Goal: Task Accomplishment & Management: Manage account settings

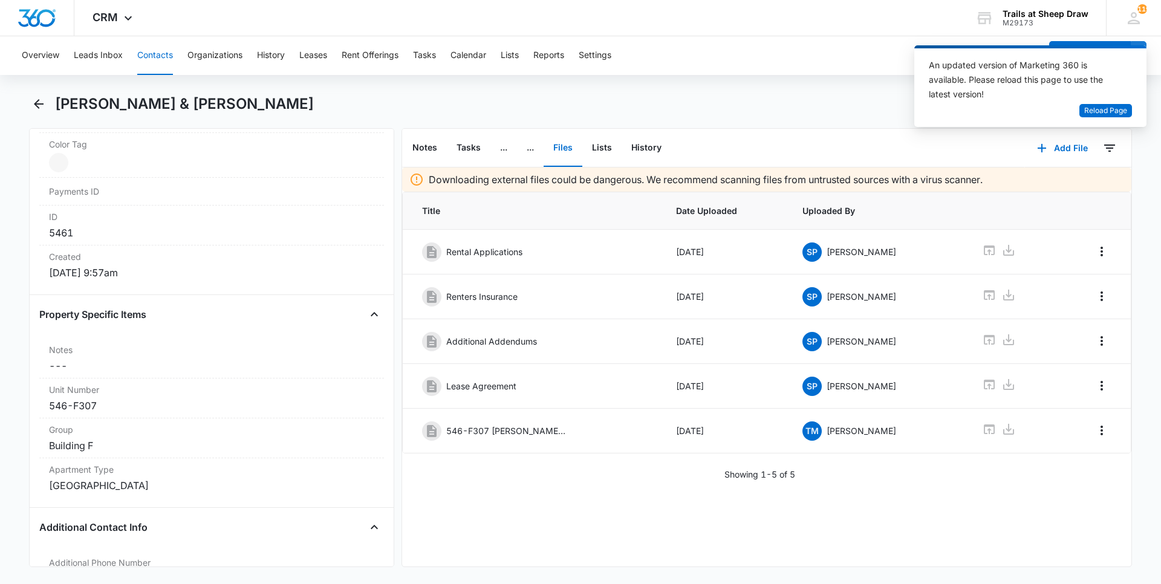
scroll to position [847, 0]
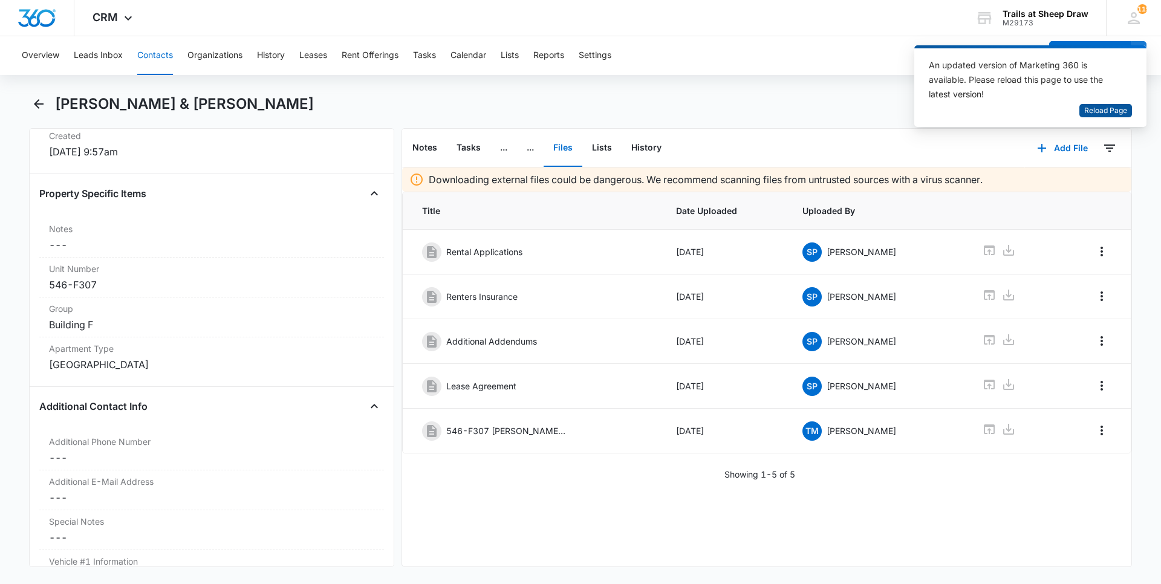
click at [1112, 109] on span "Reload Page" at bounding box center [1105, 110] width 43 height 11
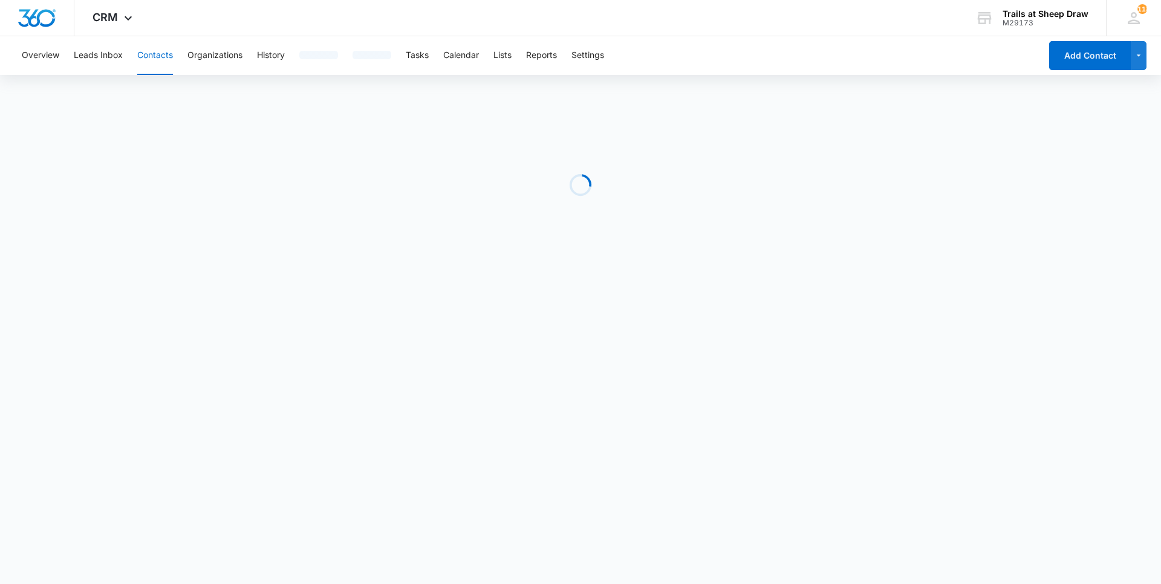
click at [161, 55] on button "Contacts" at bounding box center [155, 55] width 36 height 39
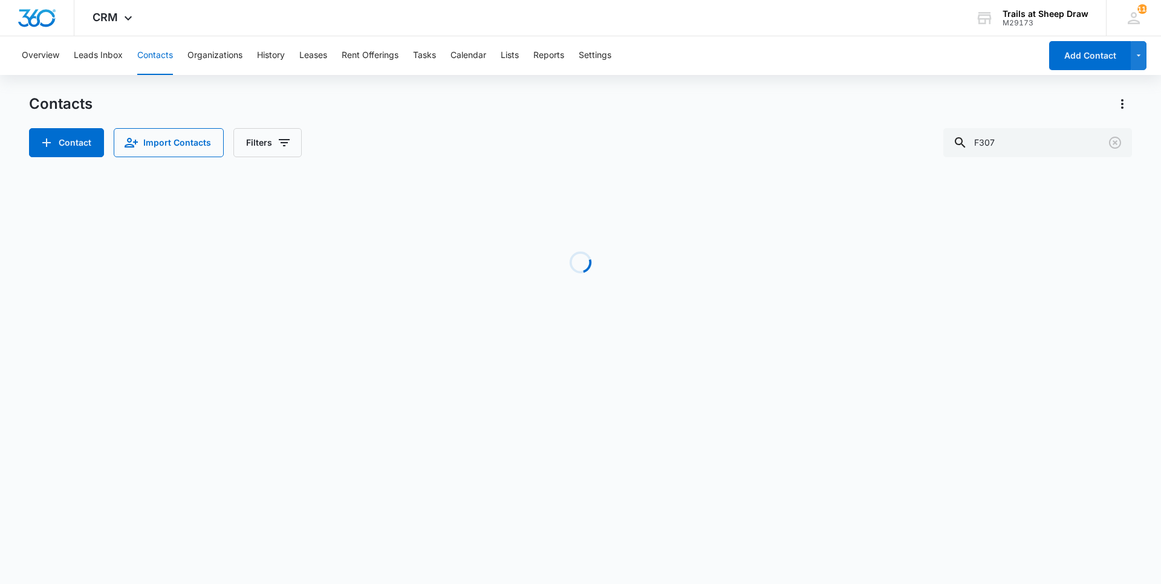
click at [167, 59] on button "Contacts" at bounding box center [155, 55] width 36 height 39
click at [1019, 143] on input "F307" at bounding box center [1038, 142] width 189 height 29
click at [1019, 144] on input "F307" at bounding box center [1038, 142] width 189 height 29
type input "P303"
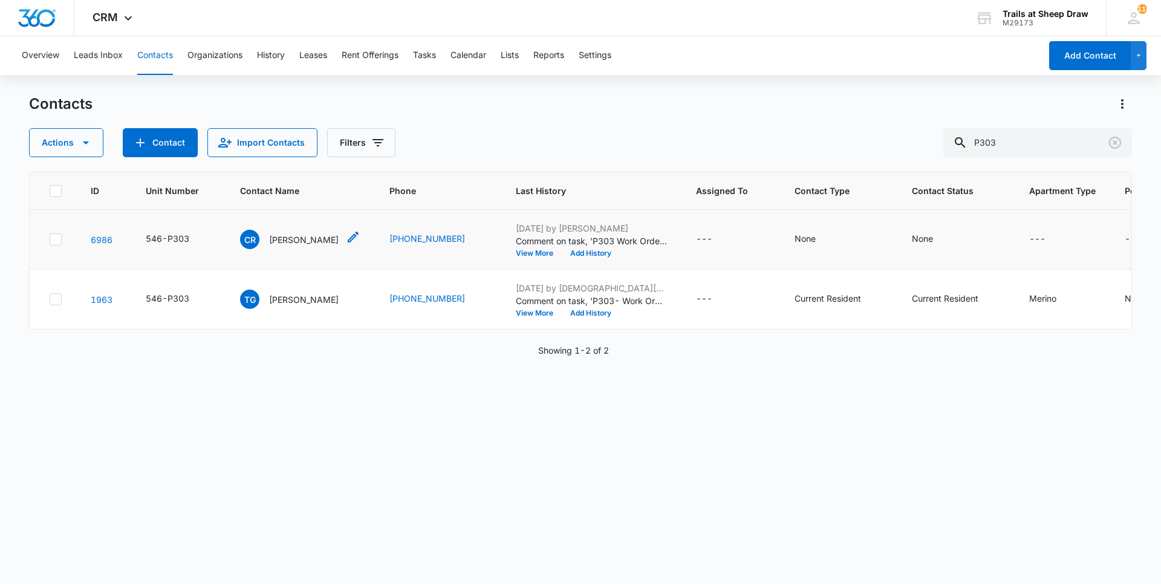
click at [285, 236] on p "[PERSON_NAME]" at bounding box center [304, 239] width 70 height 13
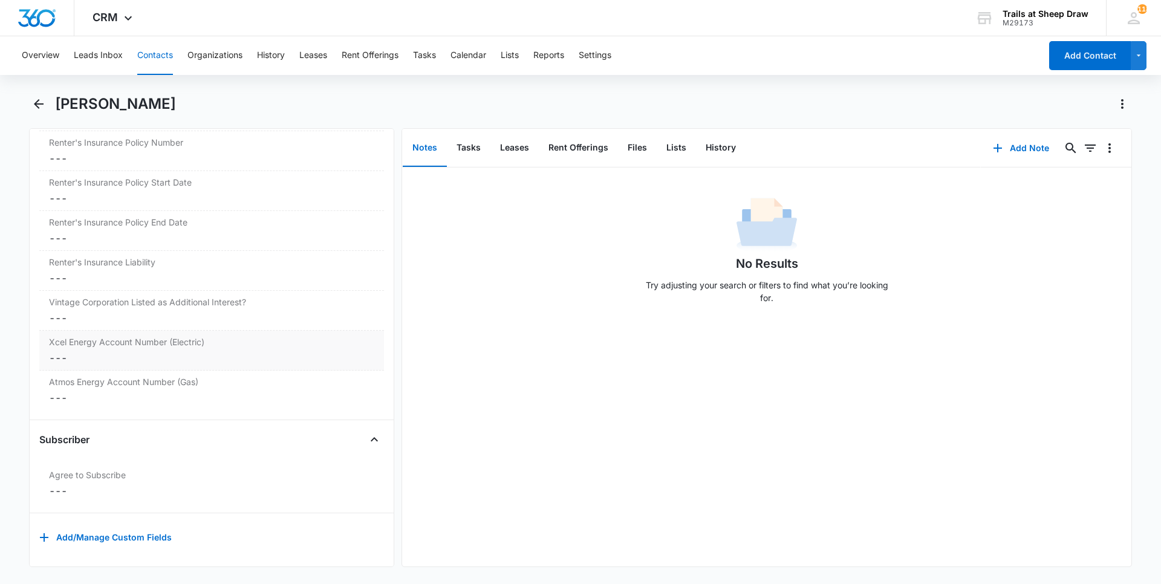
click at [142, 340] on div "Xcel Energy Account Number (Electric) Cancel Save Changes ---" at bounding box center [211, 351] width 345 height 40
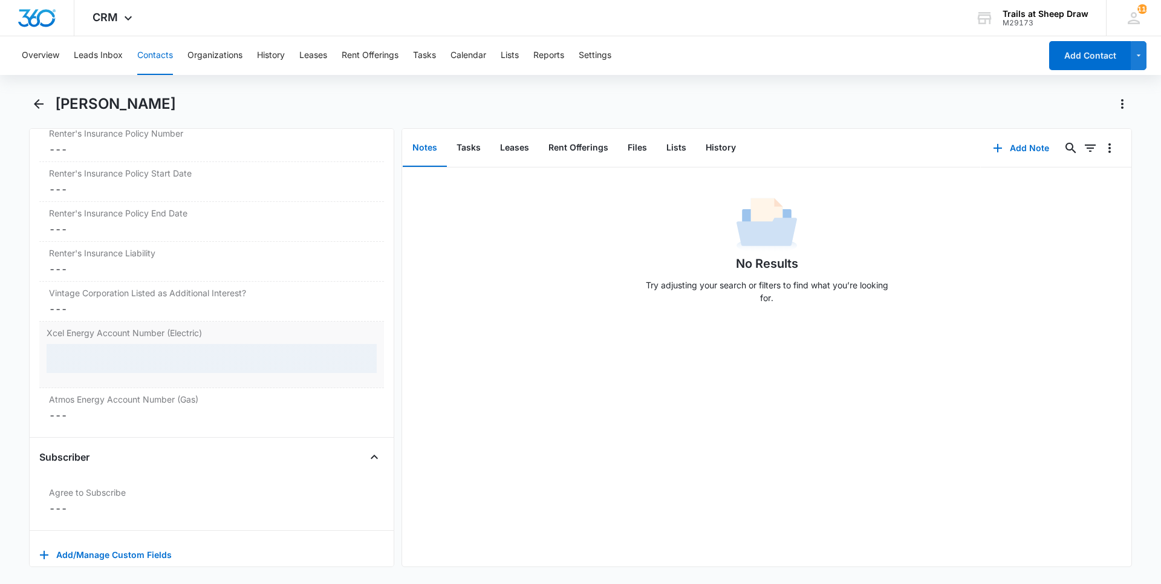
scroll to position [2739, 0]
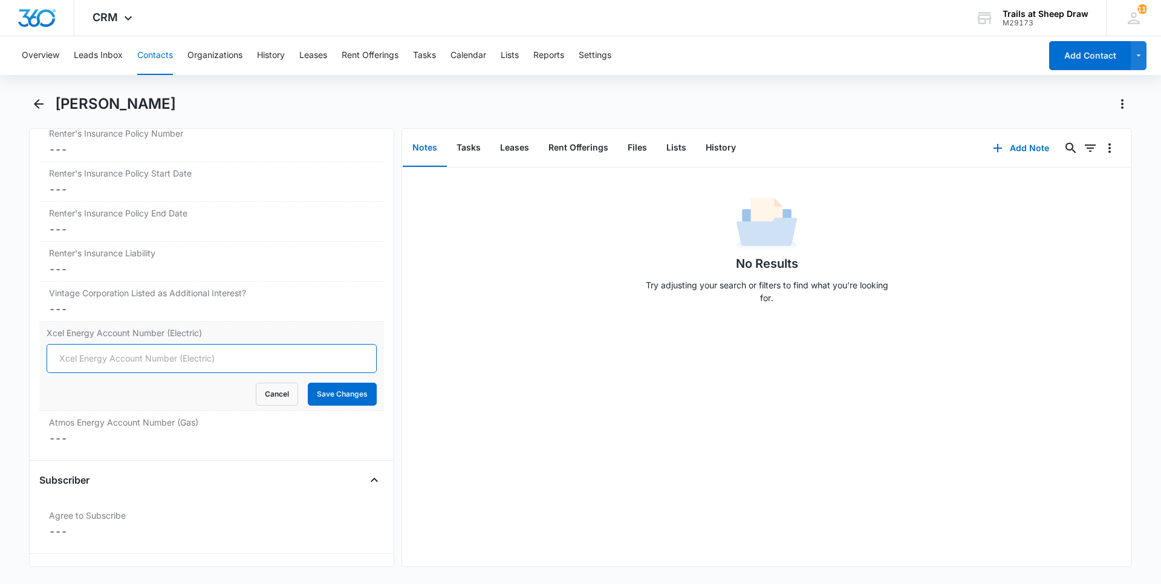
click at [144, 366] on input "Xcel Energy Account Number (Electric)" at bounding box center [212, 358] width 330 height 29
type input "53-001482675-71"
click at [333, 404] on button "Save Changes" at bounding box center [342, 394] width 69 height 23
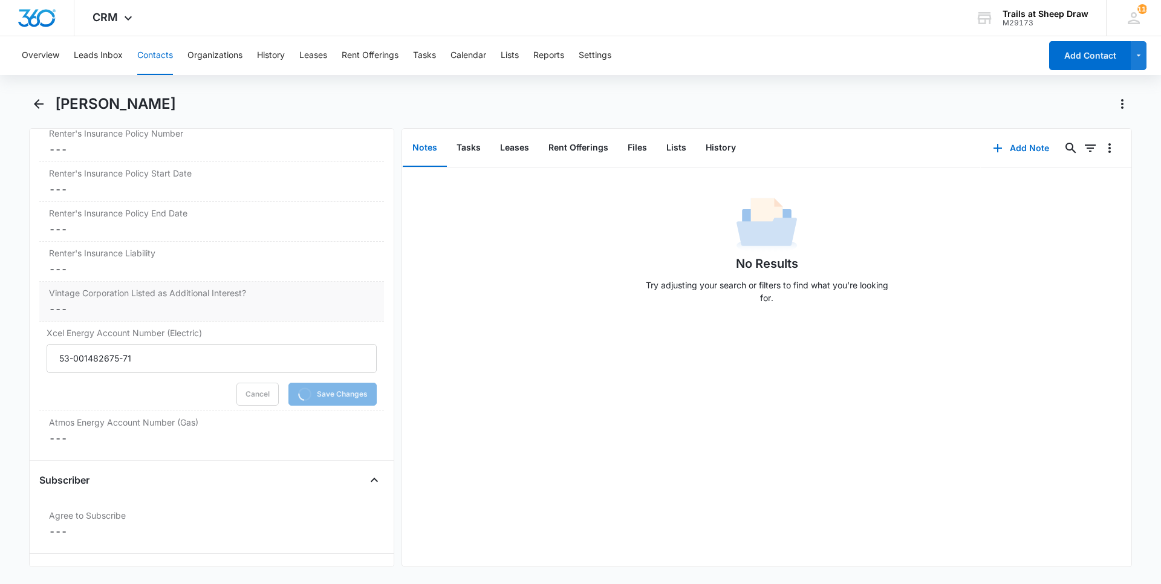
click at [184, 312] on dd "Cancel Save Changes ---" at bounding box center [211, 309] width 325 height 15
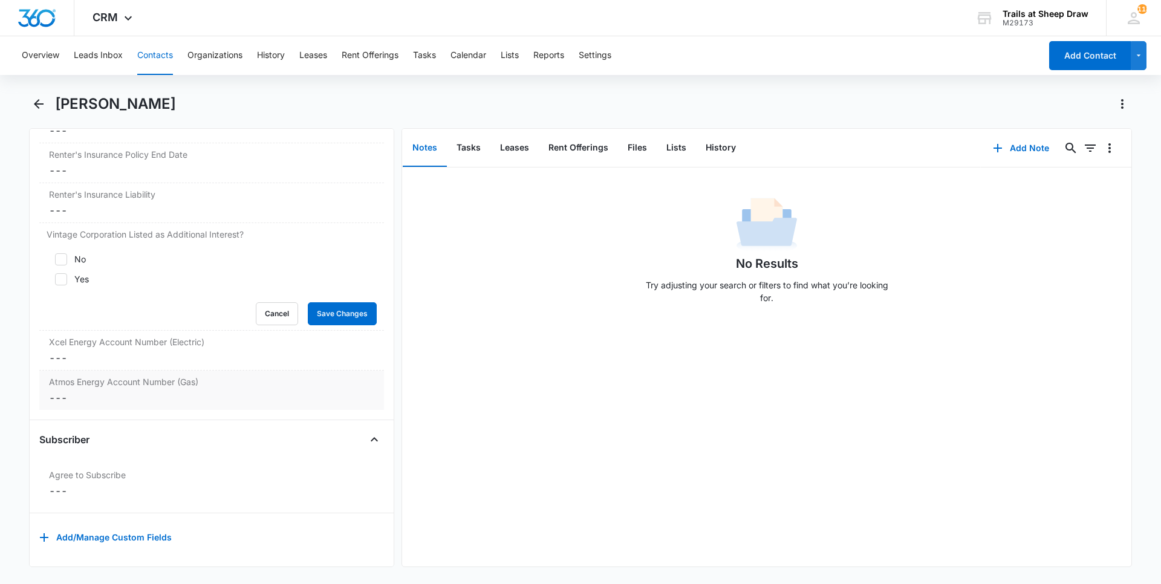
click at [112, 402] on dd "Cancel Save Changes ---" at bounding box center [211, 398] width 325 height 15
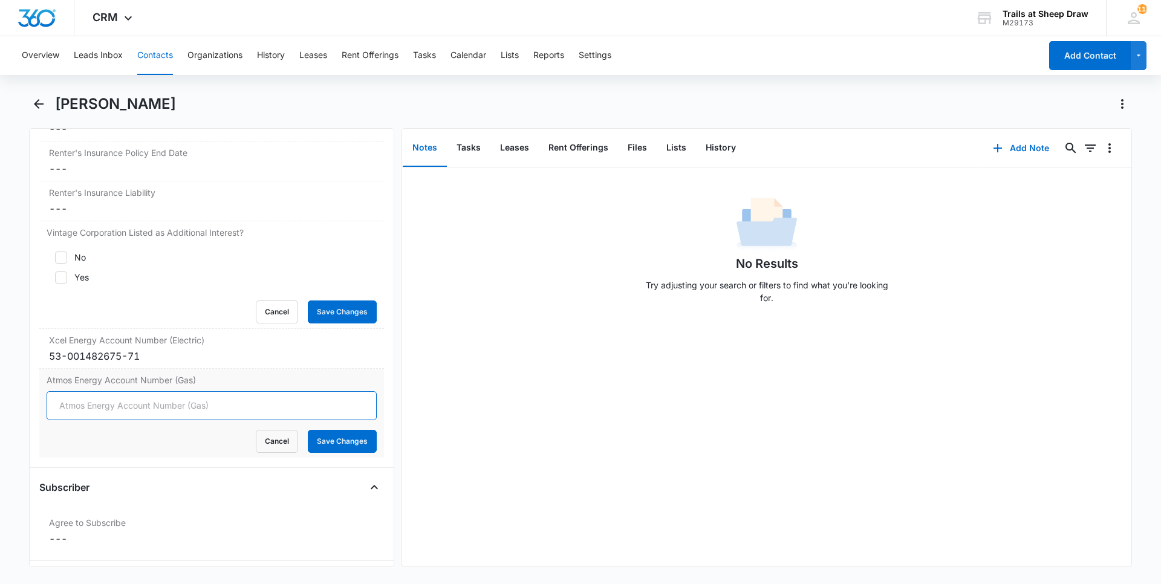
click at [112, 410] on input "Atmos Energy Account Number (Gas)" at bounding box center [212, 405] width 330 height 29
type input "3071065921"
click at [339, 440] on button "Save Changes" at bounding box center [342, 441] width 69 height 23
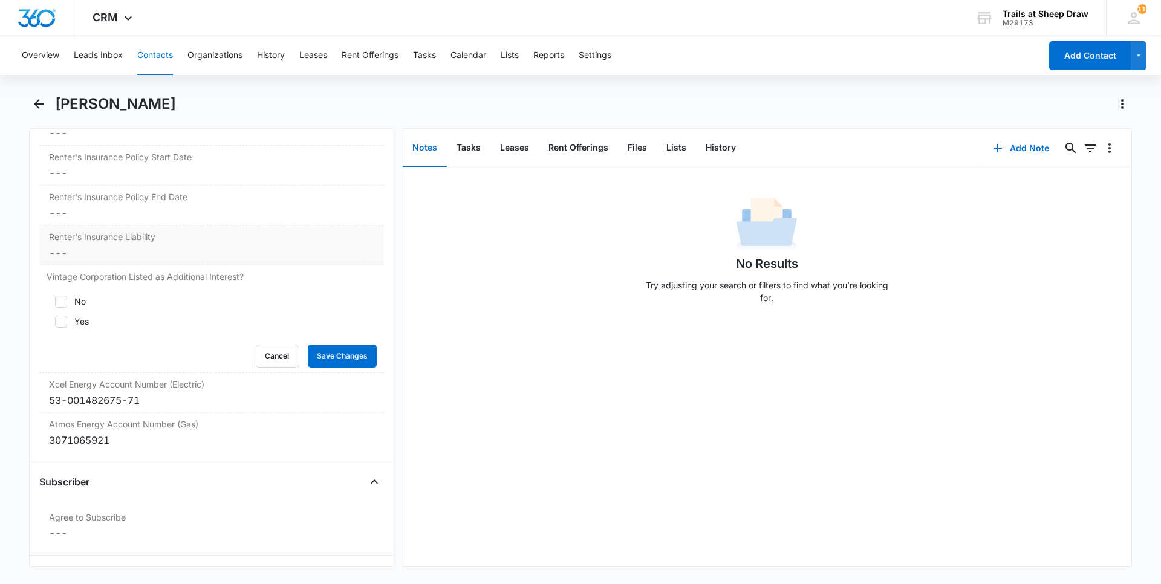
scroll to position [2739, 0]
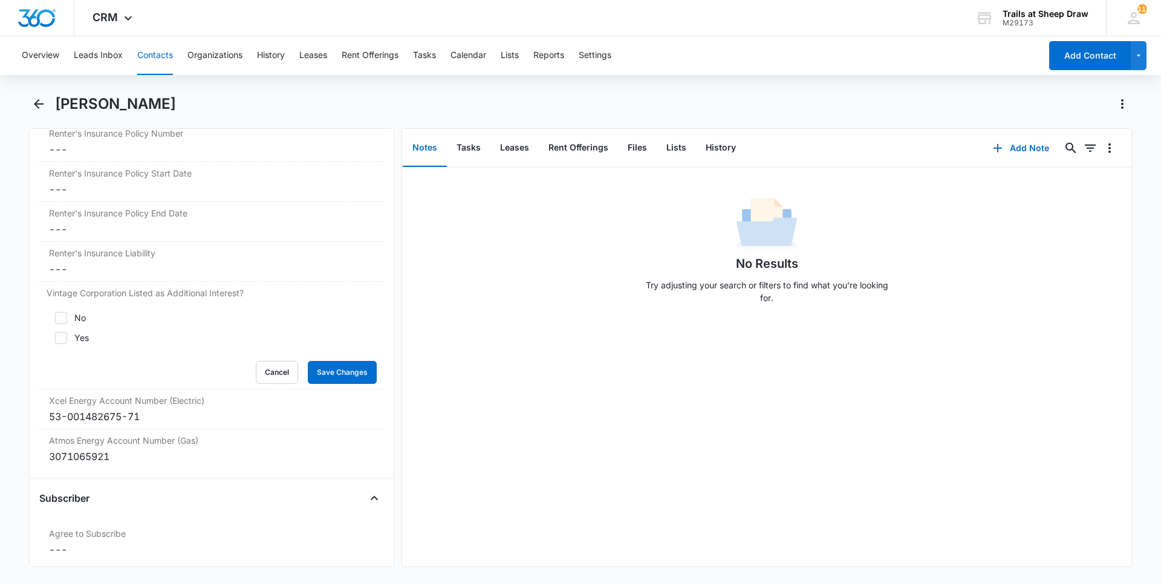
click at [0, 250] on main "[PERSON_NAME] Remove CR [PERSON_NAME] Contact Info Name Cancel Save Changes [PE…" at bounding box center [580, 337] width 1161 height 487
click at [29, 266] on div "Remove CR [PERSON_NAME] Contact Info Name Cancel Save Changes [PERSON_NAME] Pho…" at bounding box center [211, 347] width 365 height 439
click at [295, 382] on div "Cancel Save Changes" at bounding box center [212, 372] width 330 height 23
click at [283, 378] on button "Cancel" at bounding box center [277, 372] width 42 height 23
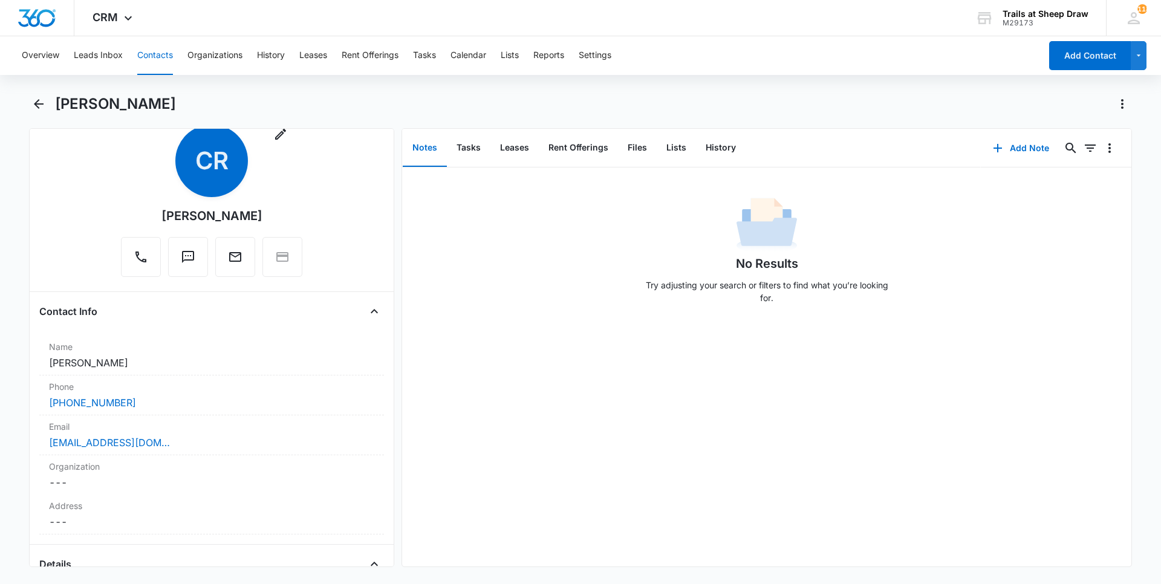
scroll to position [60, 0]
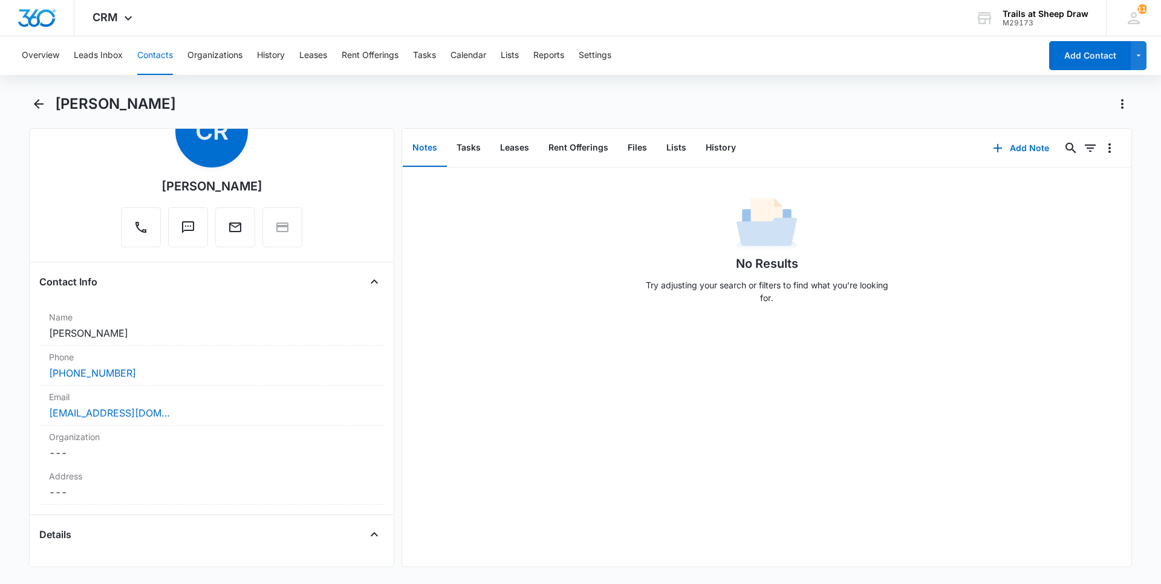
drag, startPoint x: 409, startPoint y: 105, endPoint x: 486, endPoint y: 102, distance: 77.5
click at [410, 105] on div "[PERSON_NAME]" at bounding box center [593, 103] width 1077 height 19
click at [176, 51] on div "Overview Leads Inbox Contacts Organizations History Leases Rent Offerings Tasks…" at bounding box center [528, 55] width 1026 height 39
click at [168, 55] on button "Contacts" at bounding box center [155, 55] width 36 height 39
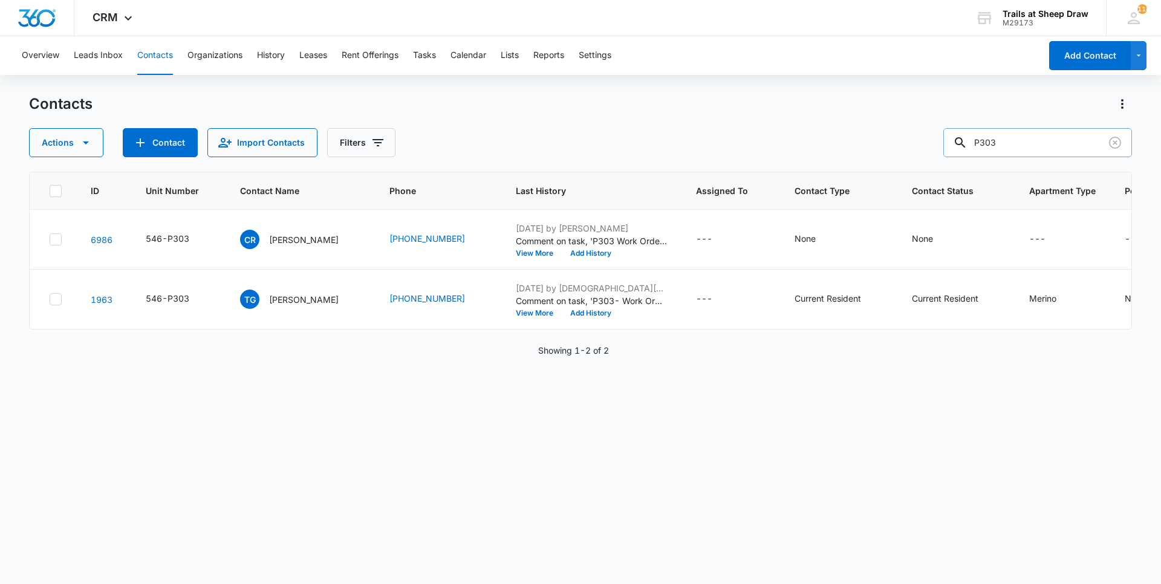
click at [1002, 151] on input "P303" at bounding box center [1038, 142] width 189 height 29
type input "Q306"
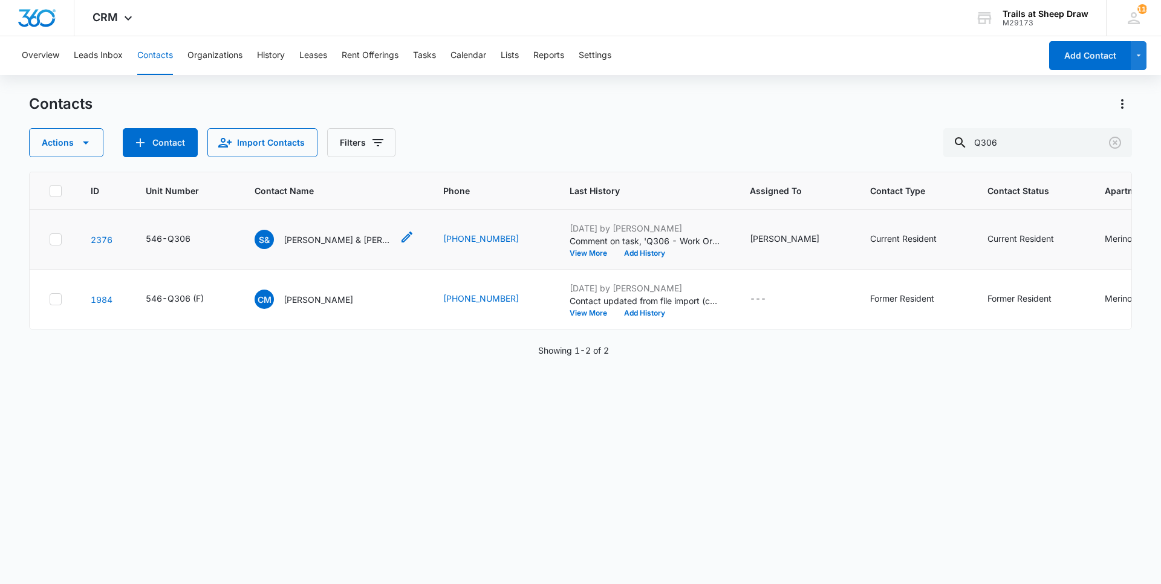
click at [318, 244] on p "[PERSON_NAME] & [PERSON_NAME]" at bounding box center [338, 239] width 109 height 13
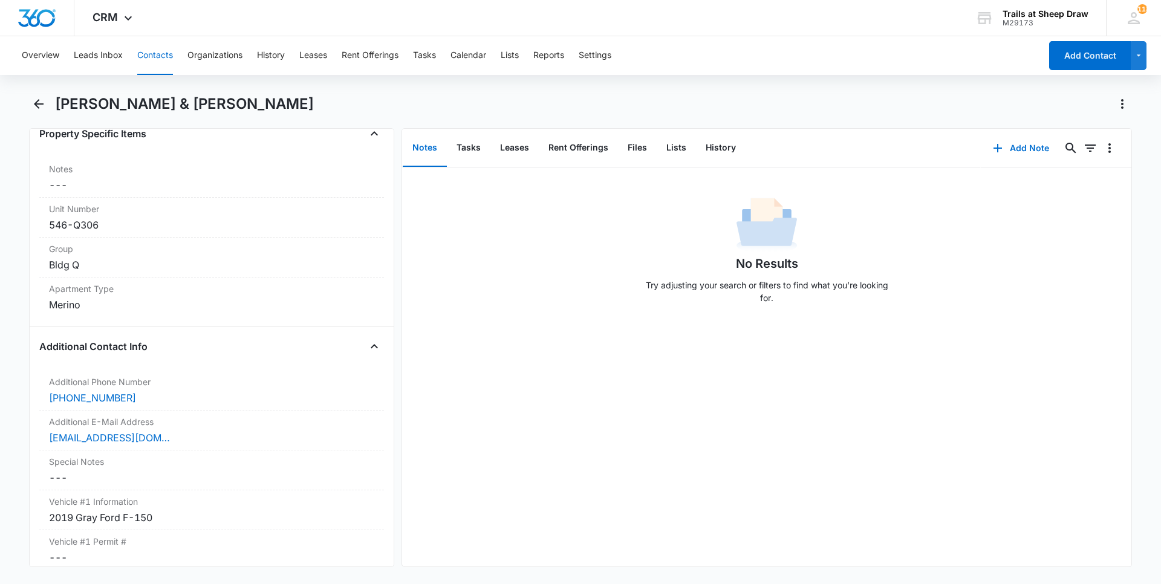
scroll to position [907, 0]
